Goal: Task Accomplishment & Management: Use online tool/utility

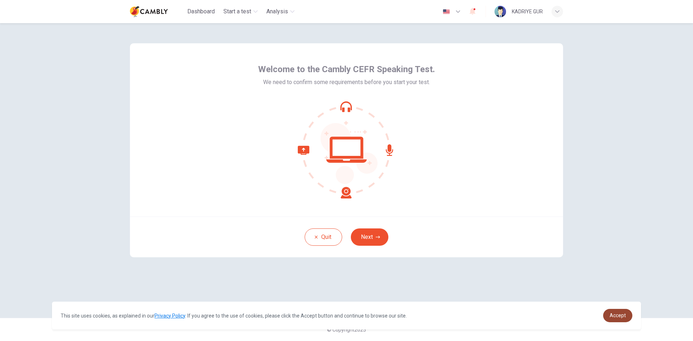
click at [624, 315] on span "Accept" at bounding box center [618, 316] width 16 height 6
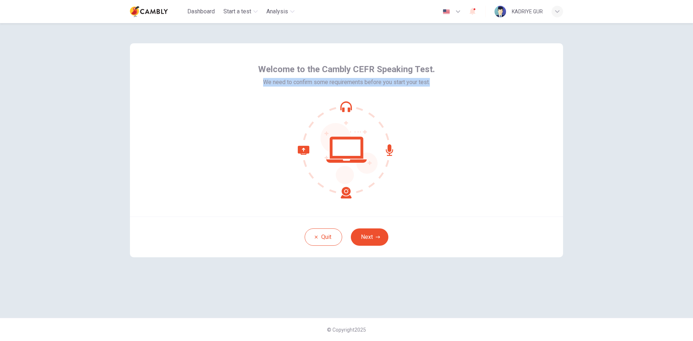
drag, startPoint x: 431, startPoint y: 82, endPoint x: 256, endPoint y: 83, distance: 175.5
click at [256, 83] on div "Welcome to the Cambly CEFR Speaking Test. We need to confirm some requirements …" at bounding box center [346, 129] width 433 height 173
copy span "We need to confirm some requirements before you start your test."
click at [371, 234] on button "Next" at bounding box center [370, 237] width 38 height 17
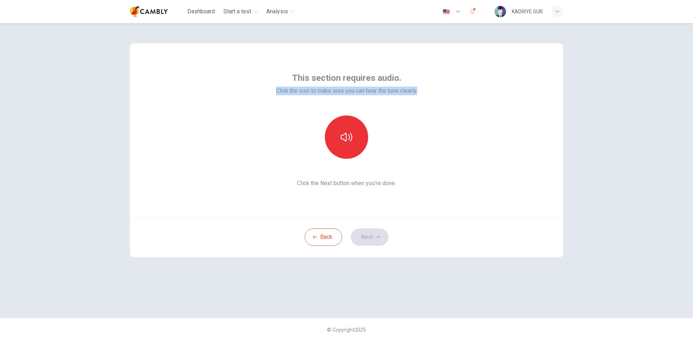
drag, startPoint x: 420, startPoint y: 90, endPoint x: 272, endPoint y: 89, distance: 148.4
click at [272, 89] on div "This section requires audio. Click the icon to make sure you can hear the tune …" at bounding box center [346, 129] width 433 height 173
copy span "Click the icon to make sure you can hear the tune clearly."
click at [353, 142] on button "button" at bounding box center [346, 137] width 43 height 43
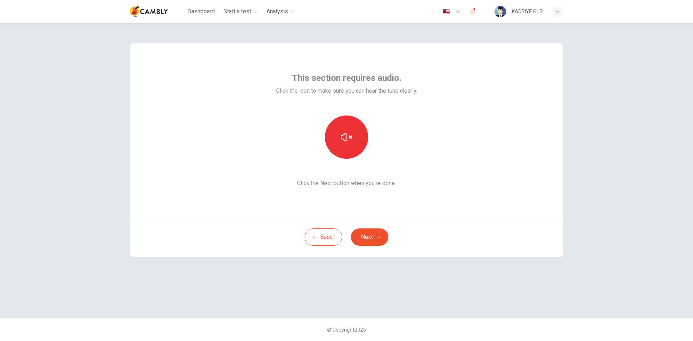
drag, startPoint x: 299, startPoint y: 185, endPoint x: 418, endPoint y: 169, distance: 120.3
click at [417, 169] on div "This section requires audio. Click the icon to make sure you can hear the tune …" at bounding box center [346, 130] width 141 height 116
drag, startPoint x: 397, startPoint y: 185, endPoint x: 289, endPoint y: 201, distance: 109.4
click at [289, 201] on div "This section requires audio. Click the icon to make sure you can hear the tune …" at bounding box center [346, 129] width 433 height 173
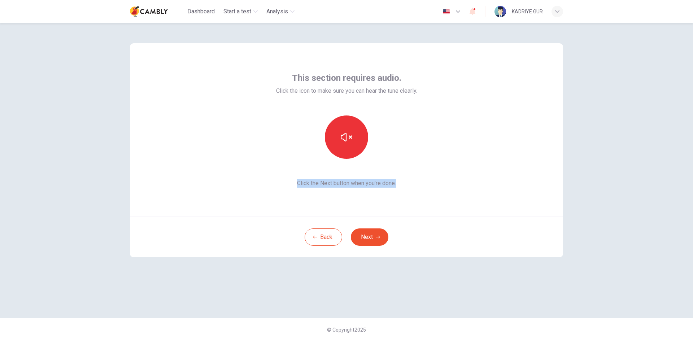
copy span "Click the Next button when you’re done."
click at [371, 232] on button "Next" at bounding box center [370, 237] width 38 height 17
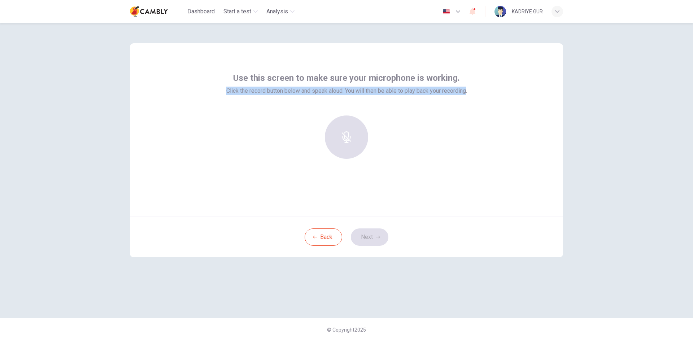
drag, startPoint x: 469, startPoint y: 91, endPoint x: 216, endPoint y: 83, distance: 252.8
click at [216, 83] on div "Use this screen to make sure your microphone is working. Click the record butto…" at bounding box center [346, 129] width 433 height 173
copy span "Click the record button below and speak aloud. You will then be able to play ba…"
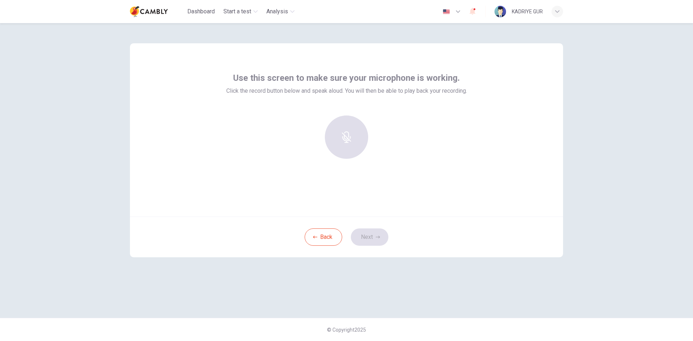
click at [357, 124] on div at bounding box center [347, 137] width 78 height 43
click at [347, 139] on div at bounding box center [347, 137] width 78 height 43
click at [345, 143] on div at bounding box center [347, 137] width 78 height 43
click at [350, 134] on icon "button" at bounding box center [346, 132] width 8 height 12
click at [338, 134] on div "Stop" at bounding box center [346, 137] width 43 height 43
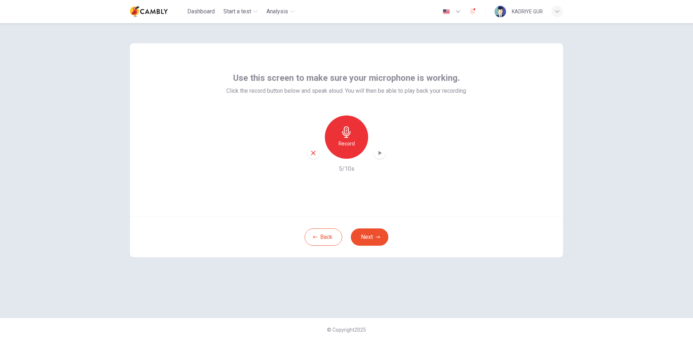
drag, startPoint x: 349, startPoint y: 138, endPoint x: 358, endPoint y: 153, distance: 17.5
click at [349, 138] on icon "button" at bounding box center [347, 132] width 12 height 12
click at [349, 137] on icon "button" at bounding box center [347, 132] width 12 height 12
click at [350, 140] on h6 "Record" at bounding box center [347, 143] width 16 height 9
click at [347, 130] on icon "button" at bounding box center [347, 132] width 12 height 12
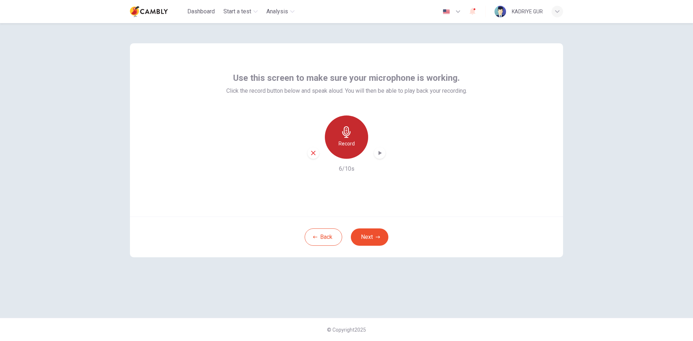
click at [350, 138] on div "Record" at bounding box center [346, 137] width 43 height 43
click at [353, 142] on div "Stop" at bounding box center [346, 137] width 43 height 43
click at [381, 155] on icon "button" at bounding box center [379, 152] width 7 height 7
drag, startPoint x: 346, startPoint y: 135, endPoint x: 349, endPoint y: 146, distance: 11.9
click at [346, 134] on icon "button" at bounding box center [347, 132] width 12 height 12
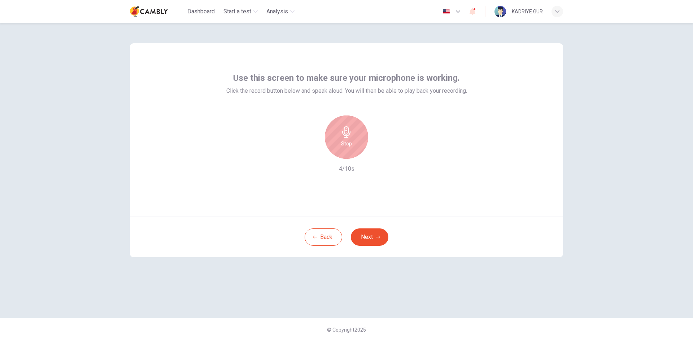
click at [351, 142] on h6 "Stop" at bounding box center [346, 143] width 11 height 9
click at [377, 155] on icon "button" at bounding box center [379, 152] width 7 height 7
click at [378, 154] on icon "button" at bounding box center [379, 152] width 7 height 7
click at [313, 155] on icon "button" at bounding box center [313, 153] width 6 height 6
click at [350, 136] on icon "button" at bounding box center [347, 132] width 12 height 12
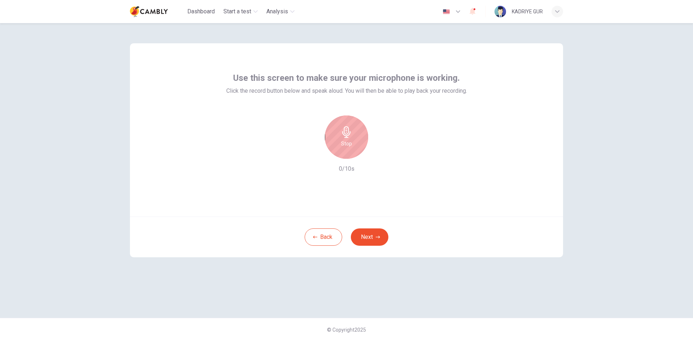
click at [347, 135] on icon "button" at bounding box center [347, 132] width 12 height 12
drag, startPoint x: 347, startPoint y: 138, endPoint x: 357, endPoint y: 149, distance: 15.1
click at [347, 138] on icon "button" at bounding box center [346, 132] width 8 height 12
click at [350, 138] on div "Stop" at bounding box center [346, 137] width 43 height 43
click at [379, 154] on icon "button" at bounding box center [380, 153] width 3 height 4
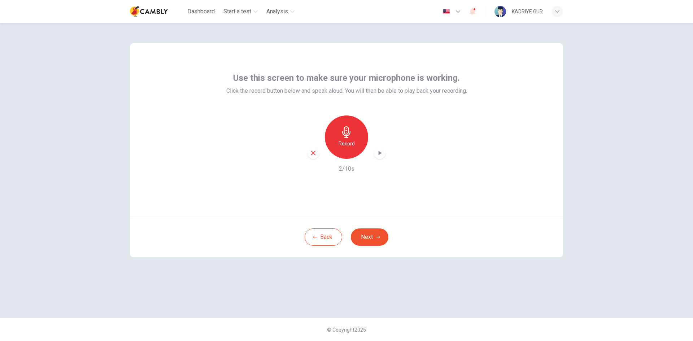
click at [380, 151] on icon "button" at bounding box center [379, 152] width 7 height 7
click at [311, 153] on icon "button" at bounding box center [313, 153] width 6 height 6
click at [367, 234] on button "Next" at bounding box center [370, 237] width 38 height 17
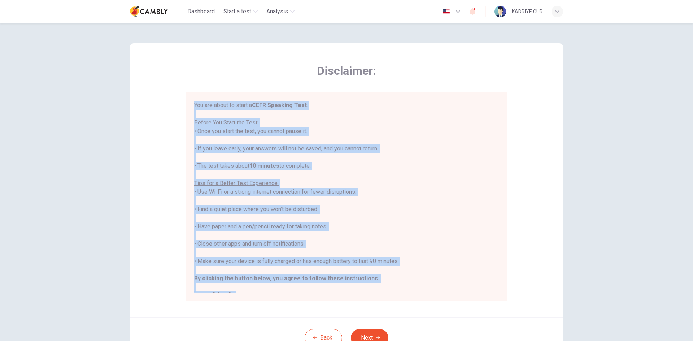
scroll to position [8, 0]
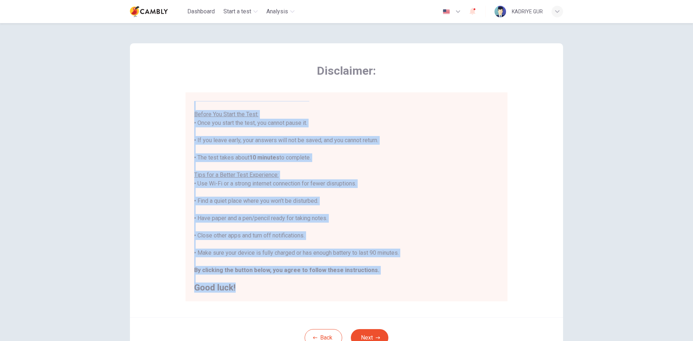
drag, startPoint x: 193, startPoint y: 103, endPoint x: 374, endPoint y: 296, distance: 264.6
click at [374, 296] on div "You are about to start a CEFR Speaking Test . Before You Start the Test: • Once…" at bounding box center [347, 196] width 322 height 209
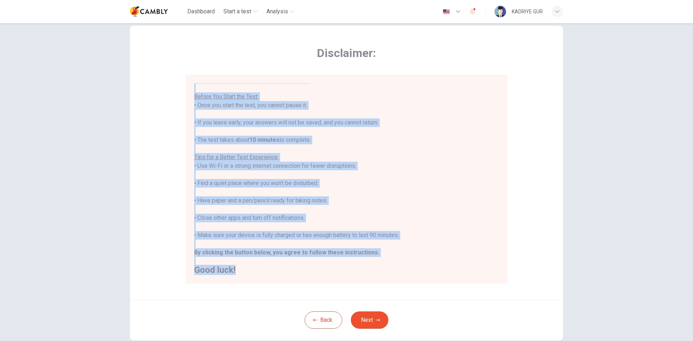
scroll to position [0, 0]
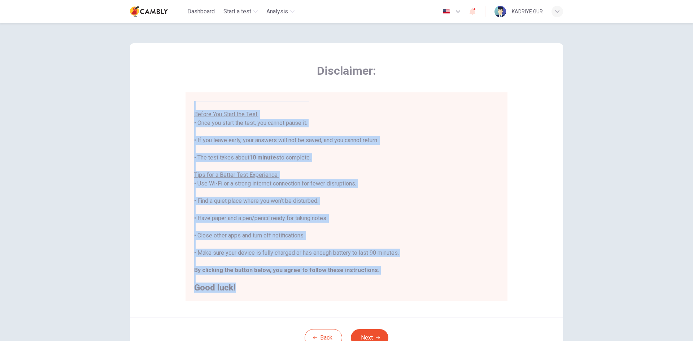
copy div "You are about to start a CEFR Speaking Test . Before You Start the Test: • Once…"
click at [448, 176] on div "You are about to start a CEFR Speaking Test . Before You Start the Test: • Once…" at bounding box center [346, 192] width 305 height 199
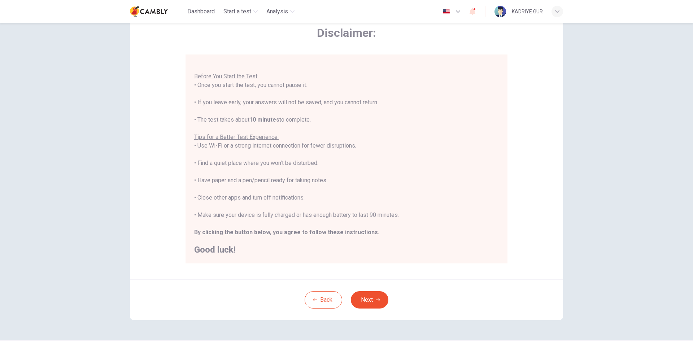
scroll to position [60, 0]
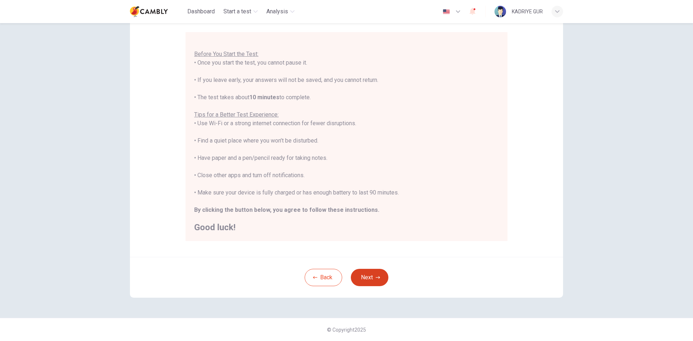
click at [368, 278] on button "Next" at bounding box center [370, 277] width 38 height 17
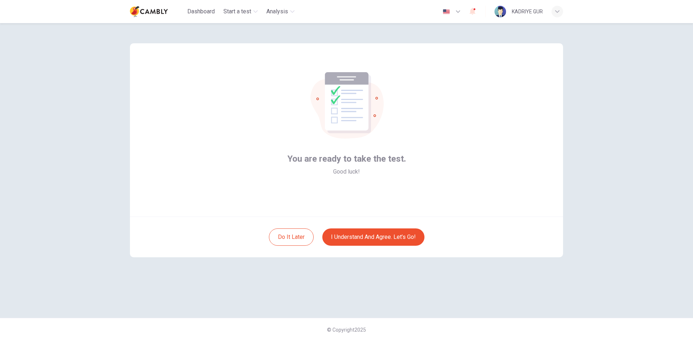
scroll to position [0, 0]
click at [371, 239] on button "I understand and agree. Let’s go!" at bounding box center [373, 237] width 102 height 17
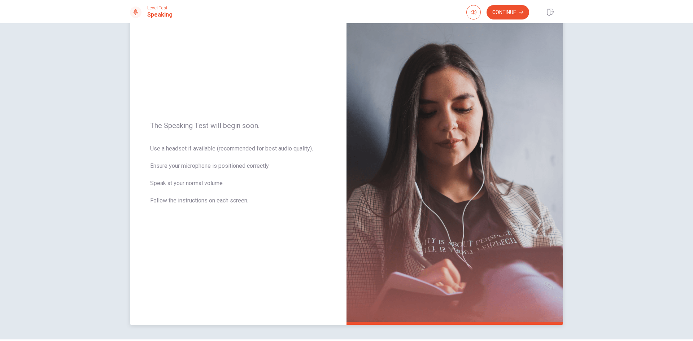
scroll to position [49, 0]
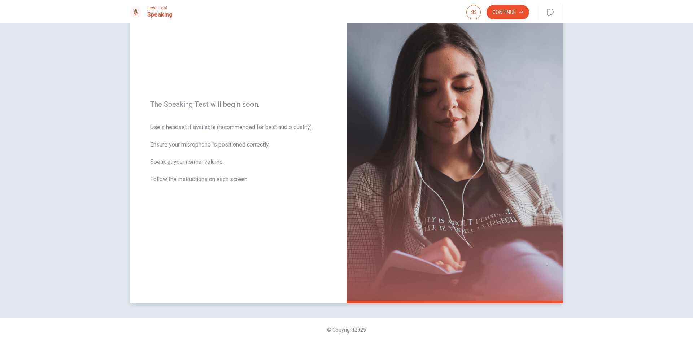
drag, startPoint x: 251, startPoint y: 182, endPoint x: 138, endPoint y: 173, distance: 114.1
click at [138, 173] on div "The Speaking Test will begin soon. Use a headset if available (recommended for …" at bounding box center [238, 146] width 217 height 315
drag, startPoint x: 153, startPoint y: 181, endPoint x: 246, endPoint y: 186, distance: 93.6
click at [246, 186] on span "Use a headset if available (recommended for best audio quality). Ensure your mi…" at bounding box center [238, 157] width 176 height 69
drag, startPoint x: 150, startPoint y: 102, endPoint x: 260, endPoint y: 97, distance: 110.6
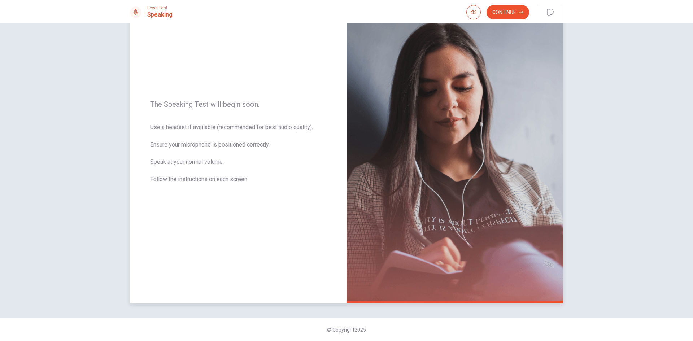
click at [260, 97] on div "The Speaking Test will begin soon. Use a headset if available (recommended for …" at bounding box center [238, 146] width 217 height 315
click at [471, 14] on icon "button" at bounding box center [474, 12] width 6 height 6
click at [510, 12] on button "Continue" at bounding box center [508, 12] width 43 height 14
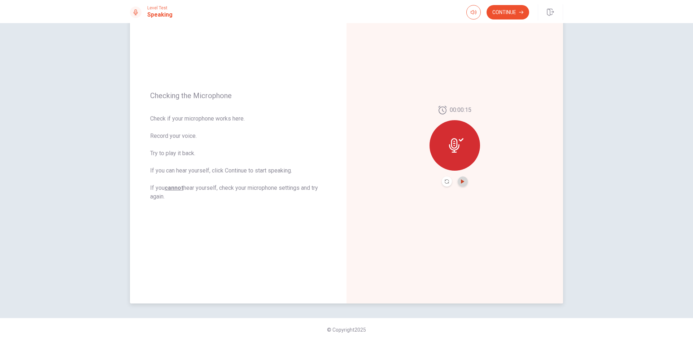
click at [461, 181] on icon "Play Audio" at bounding box center [462, 181] width 3 height 4
drag, startPoint x: 149, startPoint y: 95, endPoint x: 206, endPoint y: 152, distance: 80.2
click at [205, 151] on div "Checking the Microphone Check if your microphone works here. Record your voice.…" at bounding box center [238, 146] width 217 height 315
drag, startPoint x: 162, startPoint y: 197, endPoint x: 144, endPoint y: 101, distance: 98.4
click at [141, 98] on div "Checking the Microphone Check if your microphone works here. Record your voice.…" at bounding box center [238, 146] width 217 height 315
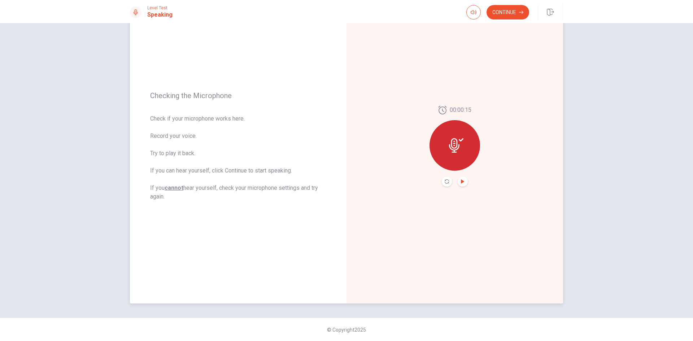
drag, startPoint x: 149, startPoint y: 188, endPoint x: 174, endPoint y: 198, distance: 26.4
click at [174, 198] on span "Check if your microphone works here. Record your voice. Try to play it back. If…" at bounding box center [238, 157] width 176 height 87
click at [510, 10] on button "Continue" at bounding box center [508, 12] width 43 height 14
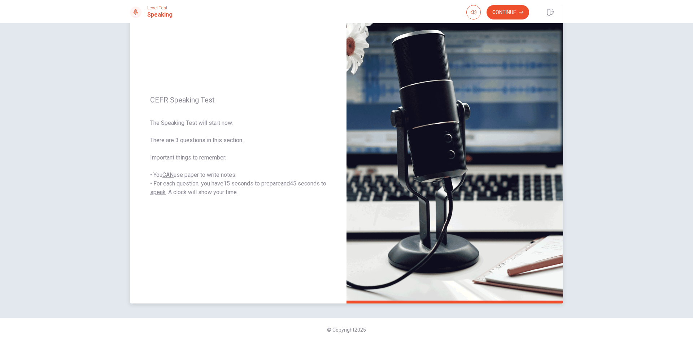
drag, startPoint x: 156, startPoint y: 185, endPoint x: 207, endPoint y: 193, distance: 51.8
click at [207, 193] on div "CEFR Speaking Test The Speaking Test will start now. There are 3 questions in t…" at bounding box center [238, 146] width 217 height 315
drag, startPoint x: 243, startPoint y: 192, endPoint x: 148, endPoint y: 166, distance: 98.2
click at [150, 166] on span "The Speaking Test will start now. There are 3 questions in this section. Import…" at bounding box center [238, 158] width 176 height 78
drag, startPoint x: 506, startPoint y: 16, endPoint x: 502, endPoint y: 27, distance: 12.8
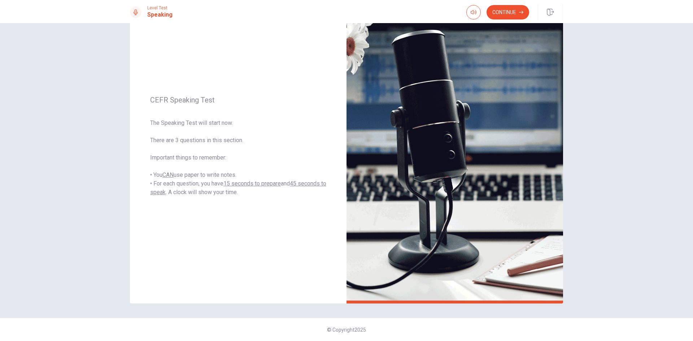
click at [506, 16] on button "Continue" at bounding box center [508, 12] width 43 height 14
